Goal: Task Accomplishment & Management: Manage account settings

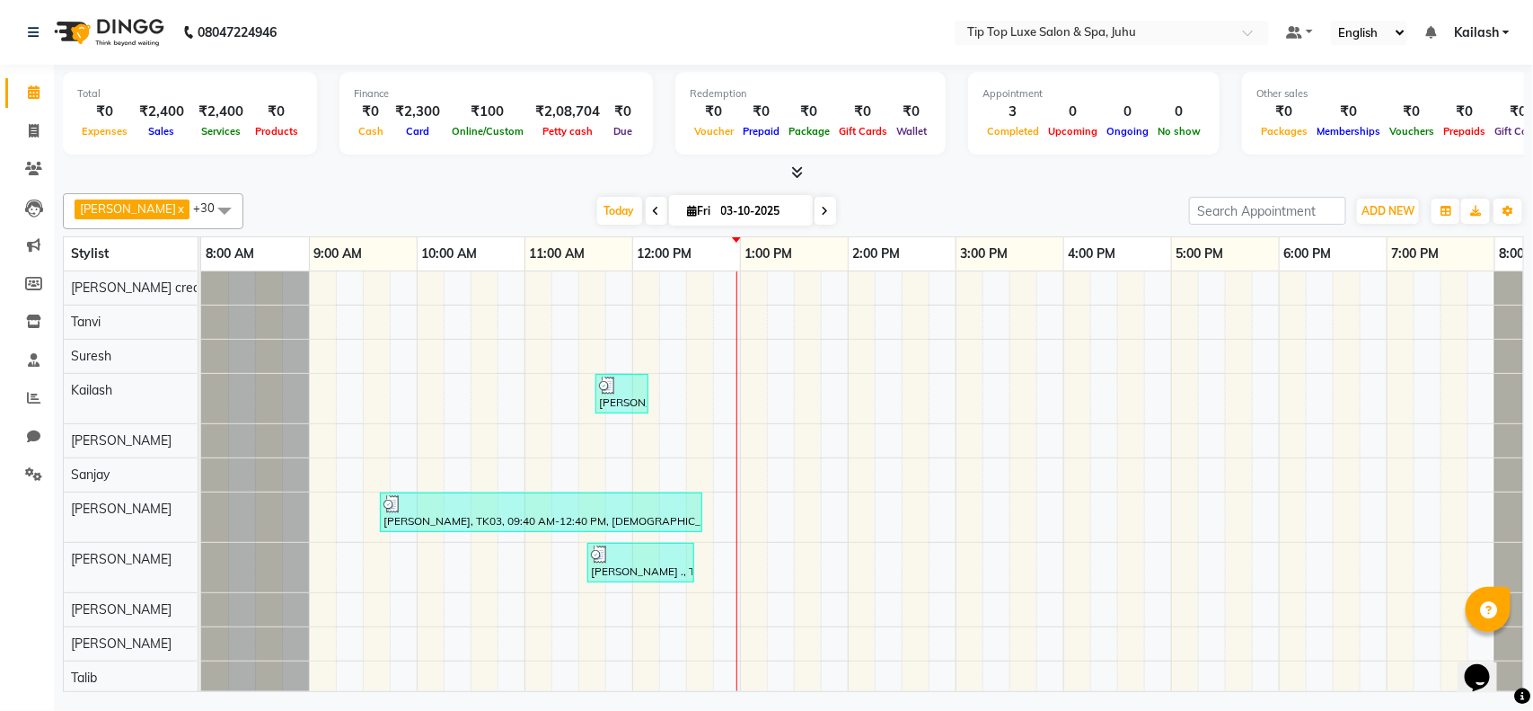
click at [1473, 31] on span "Kailash" at bounding box center [1476, 32] width 45 height 19
click at [1426, 123] on link "Sign out" at bounding box center [1418, 124] width 164 height 28
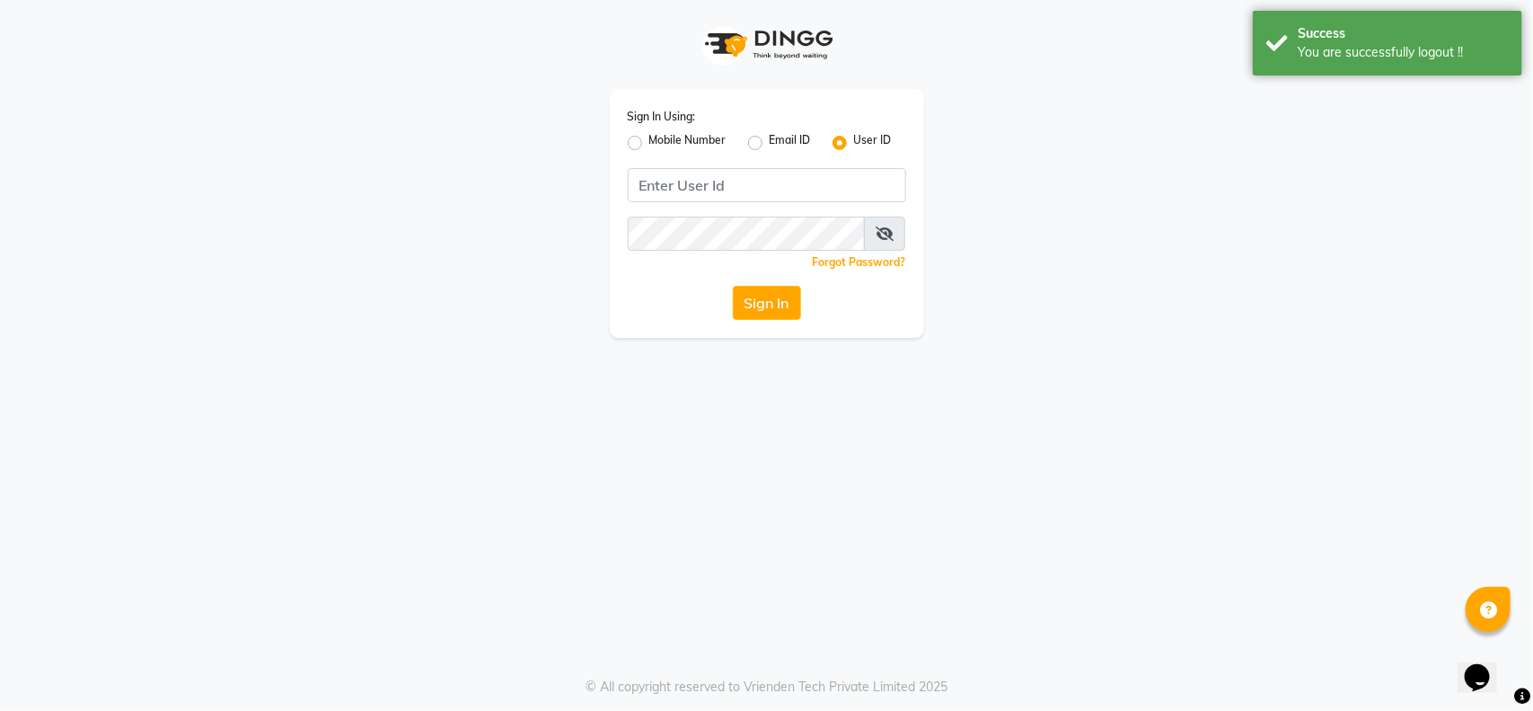
click at [657, 137] on label "Mobile Number" at bounding box center [688, 143] width 77 height 22
click at [657, 137] on input "Mobile Number" at bounding box center [656, 138] width 12 height 12
radio input "true"
radio input "false"
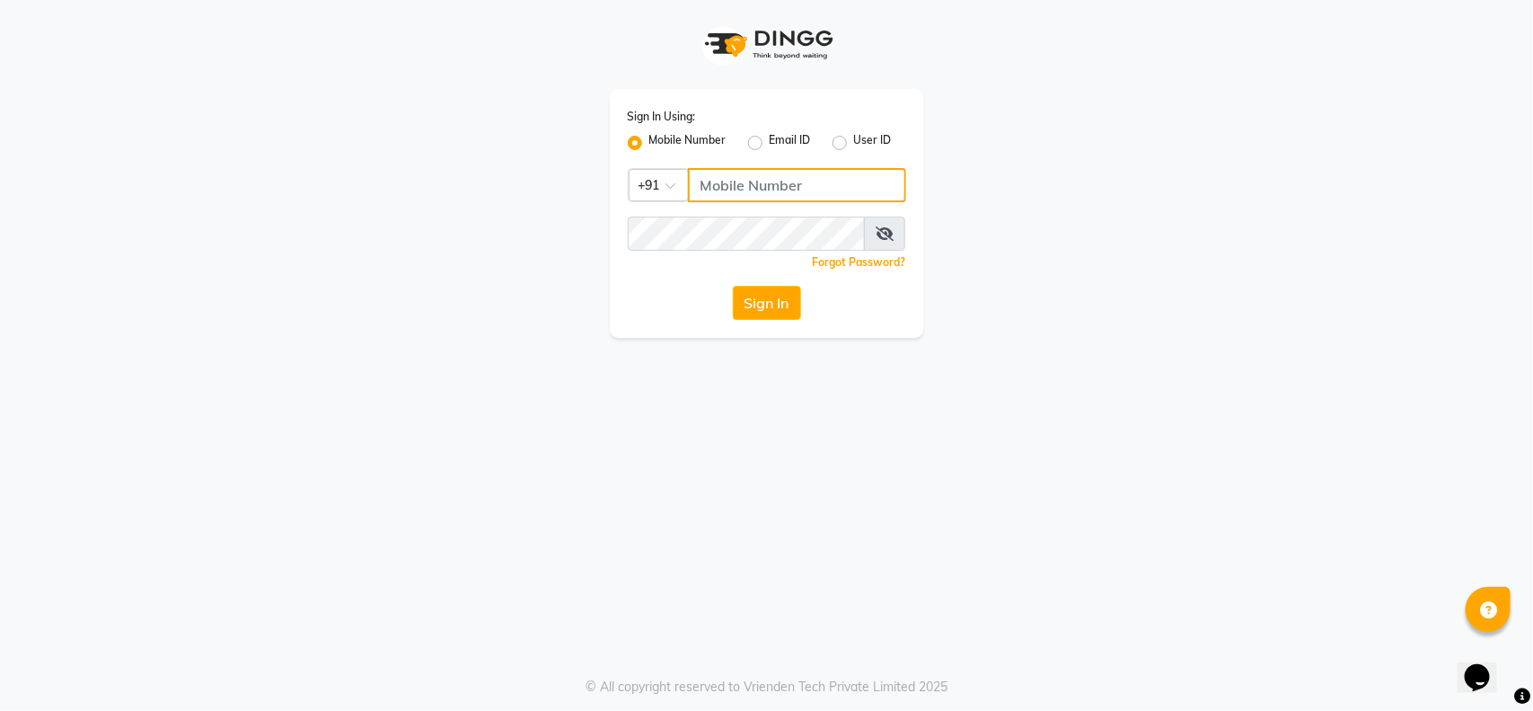
click at [760, 184] on input "Username" at bounding box center [797, 185] width 218 height 34
type input "9167577691"
click at [765, 299] on button "Sign In" at bounding box center [767, 303] width 68 height 34
